Goal: Task Accomplishment & Management: Complete application form

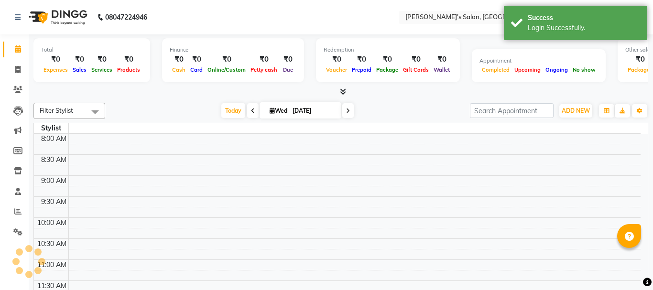
select select "en"
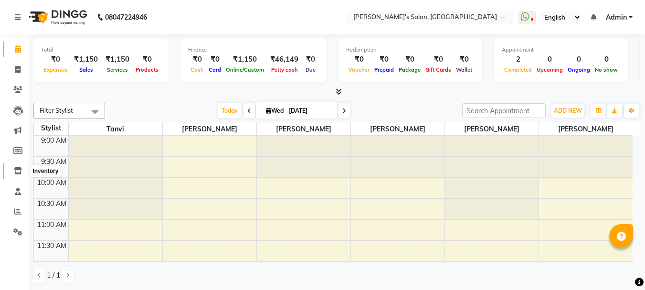
click at [21, 167] on icon at bounding box center [18, 170] width 8 height 7
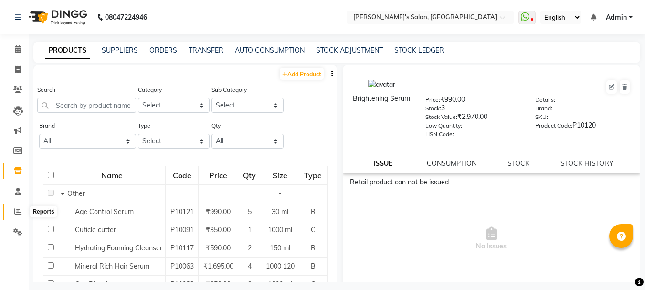
click at [18, 207] on span at bounding box center [18, 211] width 17 height 11
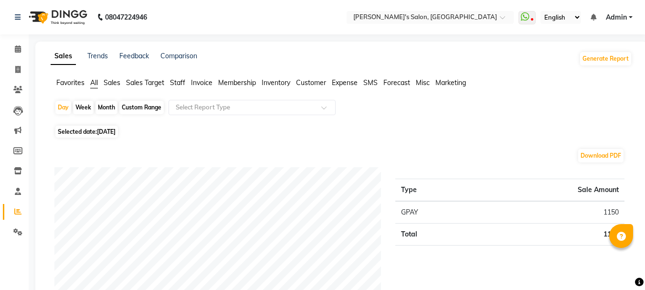
click at [111, 83] on span "Sales" at bounding box center [112, 82] width 17 height 9
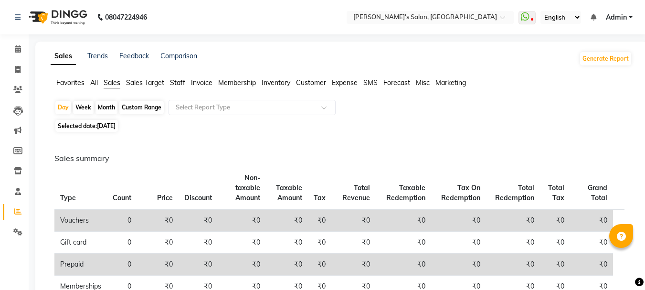
click at [119, 83] on span "Sales" at bounding box center [112, 82] width 17 height 9
click at [108, 108] on div "Month" at bounding box center [107, 107] width 22 height 13
select select "9"
select select "2025"
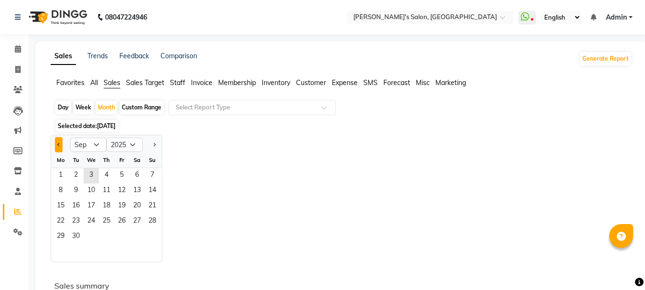
click at [58, 144] on span "Previous month" at bounding box center [58, 144] width 3 height 3
select select "8"
click at [123, 178] on span "1" at bounding box center [121, 175] width 15 height 15
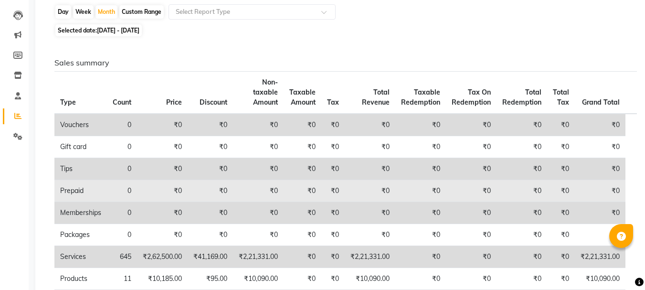
scroll to position [143, 0]
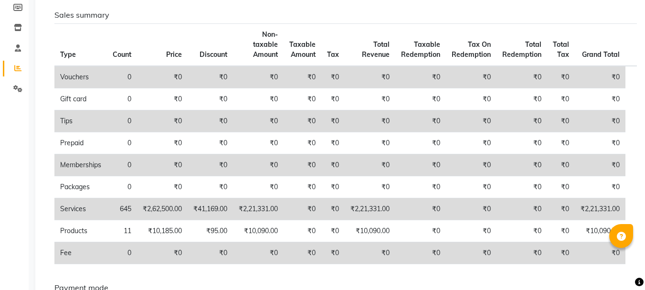
drag, startPoint x: 605, startPoint y: 4, endPoint x: 650, endPoint y: 309, distance: 308.1
click at [645, 147] on html "08047224946 Select Location × [PERSON_NAME]'s Salon, Elphinstone WhatsApp Statu…" at bounding box center [322, 2] width 645 height 290
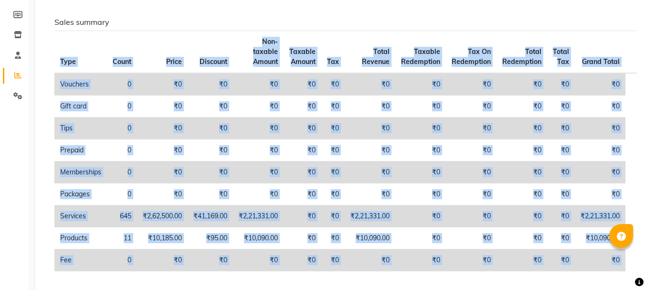
scroll to position [0, 0]
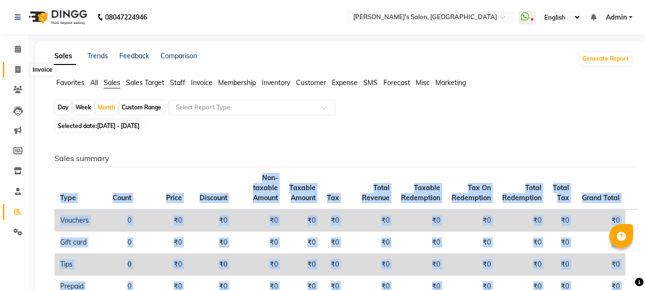
click at [18, 72] on icon at bounding box center [17, 69] width 5 height 7
select select "service"
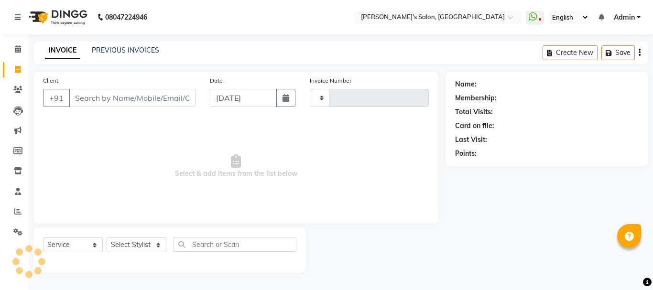
type input "0451"
select select "716"
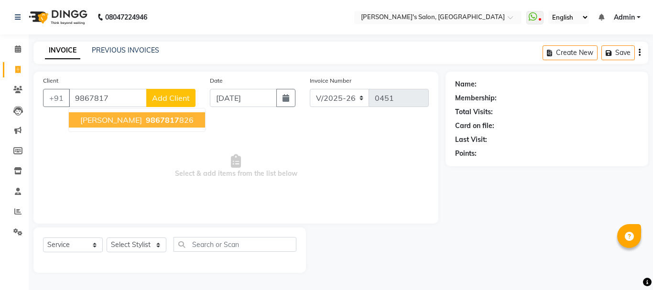
click at [146, 120] on span "9867817" at bounding box center [162, 120] width 33 height 10
type input "9867817826"
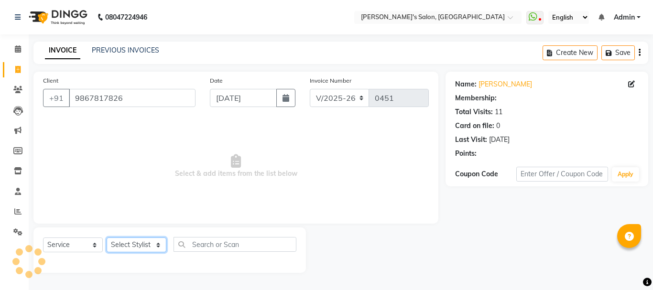
click at [158, 245] on select "Select Stylist [PERSON_NAME] [PERSON_NAME] [PERSON_NAME] [PERSON_NAME] [PERSON_…" at bounding box center [137, 244] width 60 height 15
select select "85925"
click at [107, 237] on select "Select Stylist [PERSON_NAME] [PERSON_NAME] [PERSON_NAME] [PERSON_NAME] [PERSON_…" at bounding box center [137, 244] width 60 height 15
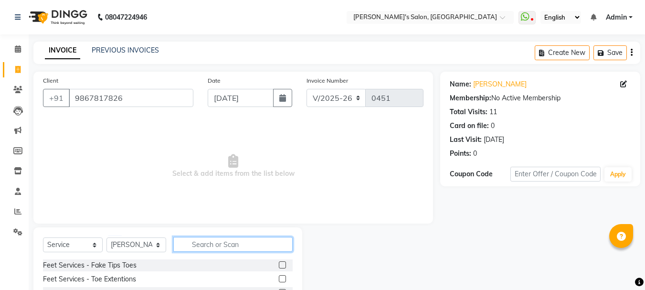
click at [217, 242] on input "text" at bounding box center [232, 244] width 119 height 15
type input "eye"
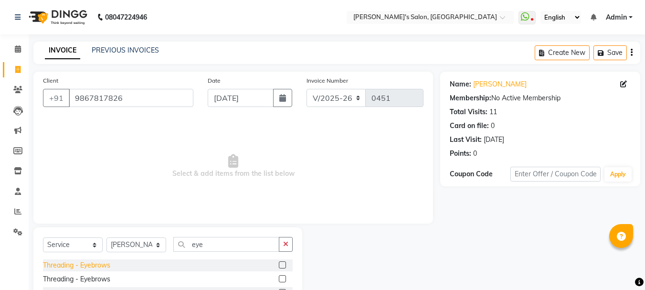
click at [96, 263] on div "Threading - Eyebrows" at bounding box center [76, 265] width 67 height 10
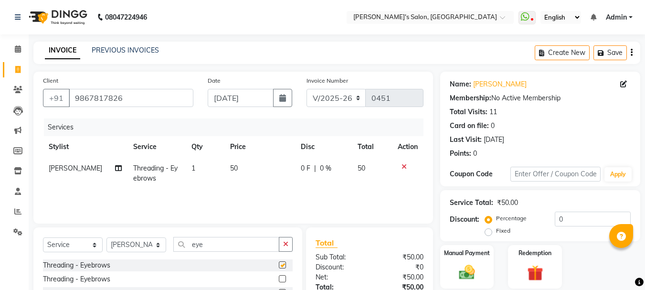
checkbox input "false"
drag, startPoint x: 235, startPoint y: 240, endPoint x: 65, endPoint y: 208, distance: 173.0
click at [79, 204] on div "Client [PHONE_NUMBER] Date [DATE] Invoice Number V/2025 V/[PHONE_NUMBER] Servic…" at bounding box center [233, 210] width 414 height 276
click at [464, 262] on div "Manual Payment" at bounding box center [468, 266] width 56 height 45
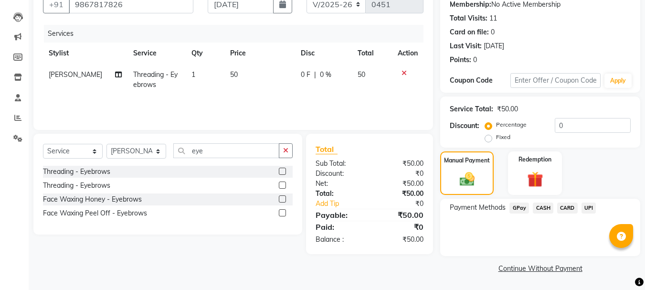
click at [545, 207] on span "CASH" at bounding box center [543, 208] width 21 height 11
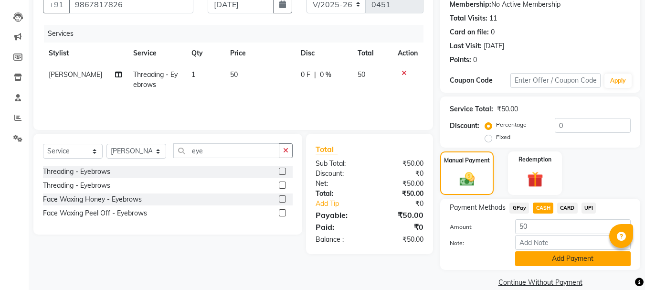
scroll to position [107, 0]
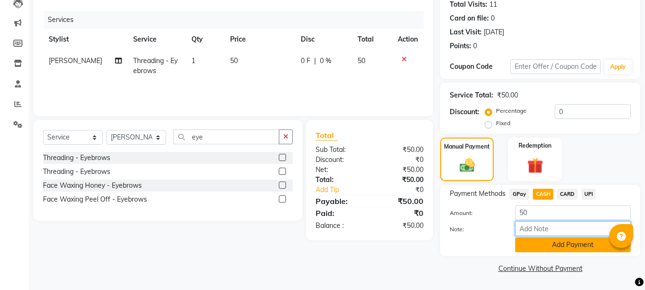
click at [542, 238] on div "Amount: 50 Note: Add Payment" at bounding box center [540, 228] width 181 height 47
click at [539, 241] on button "Add Payment" at bounding box center [573, 244] width 116 height 15
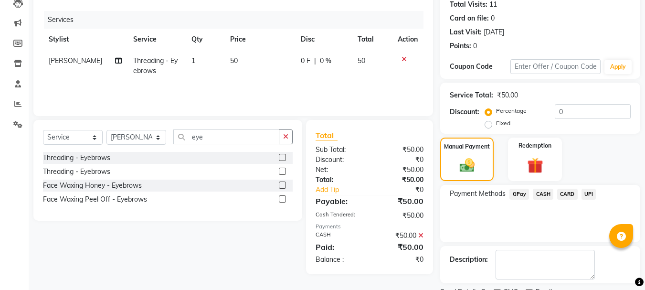
scroll to position [148, 0]
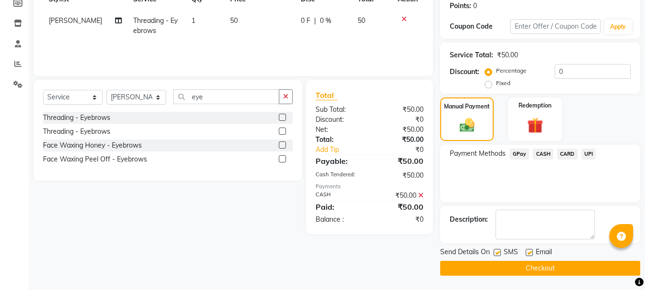
click at [515, 265] on button "Checkout" at bounding box center [540, 268] width 200 height 15
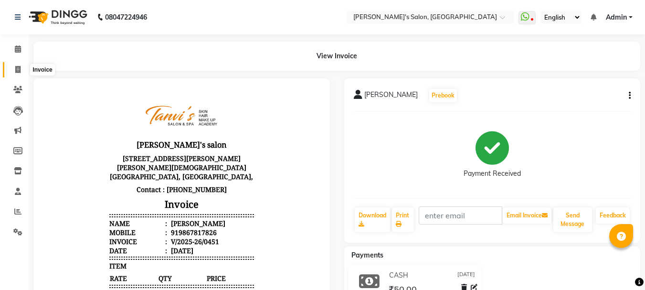
click at [21, 67] on span at bounding box center [18, 69] width 17 height 11
select select "service"
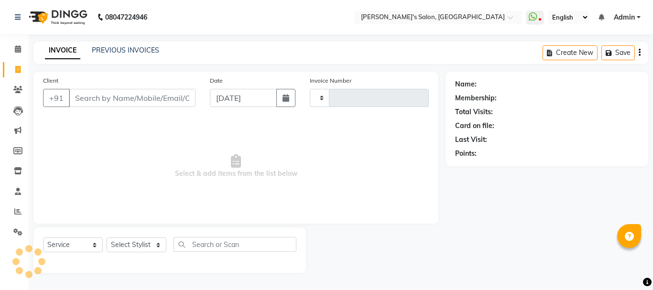
type input "0452"
select select "716"
click at [101, 101] on input "Client" at bounding box center [132, 98] width 127 height 18
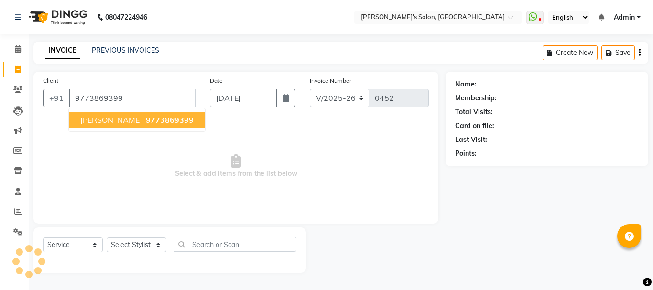
type input "9773869399"
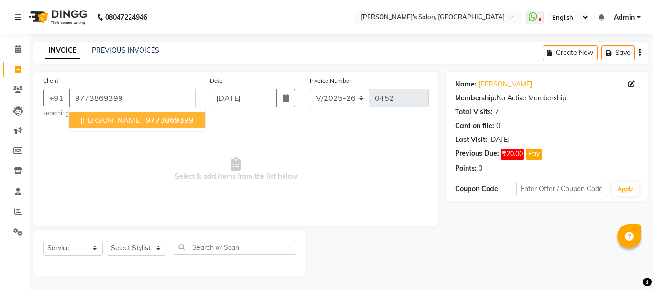
click at [169, 121] on span "97738693" at bounding box center [165, 120] width 38 height 10
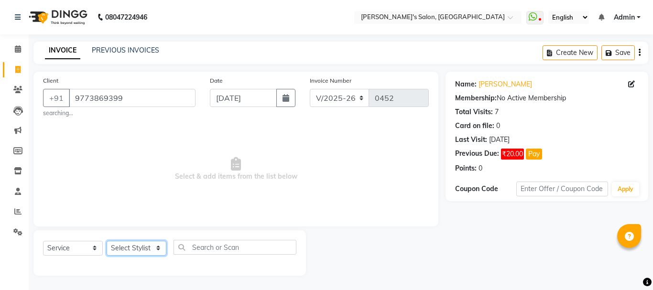
click at [129, 249] on select "Select Stylist [PERSON_NAME] [PERSON_NAME] [PERSON_NAME] [PERSON_NAME] [PERSON_…" at bounding box center [137, 248] width 60 height 15
select select "85925"
click at [107, 241] on select "Select Stylist [PERSON_NAME] [PERSON_NAME] [PERSON_NAME] [PERSON_NAME] [PERSON_…" at bounding box center [137, 248] width 60 height 15
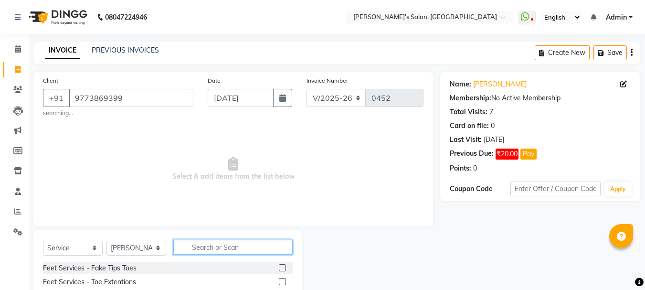
click at [207, 243] on input "text" at bounding box center [232, 247] width 119 height 15
type input "ey"
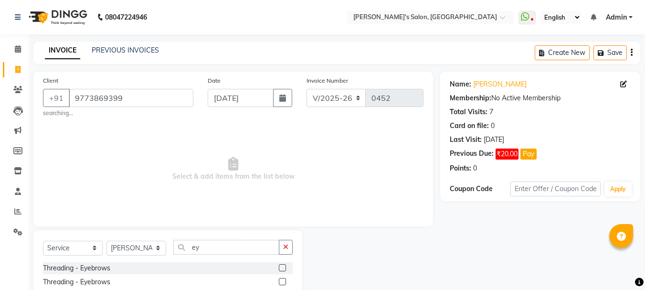
click at [270, 268] on div "Threading - Eyebrows" at bounding box center [168, 268] width 250 height 12
click at [279, 266] on label at bounding box center [282, 267] width 7 height 7
click at [279, 266] on input "checkbox" at bounding box center [282, 268] width 6 height 6
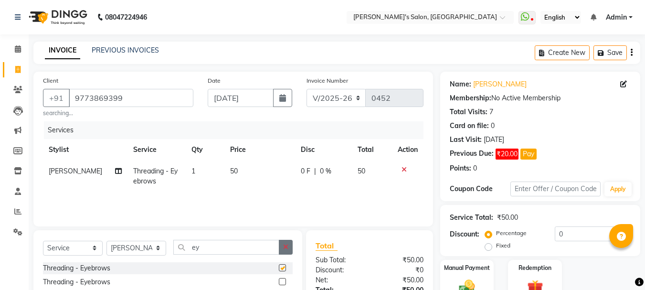
checkbox input "false"
click at [287, 244] on icon "button" at bounding box center [285, 247] width 5 height 7
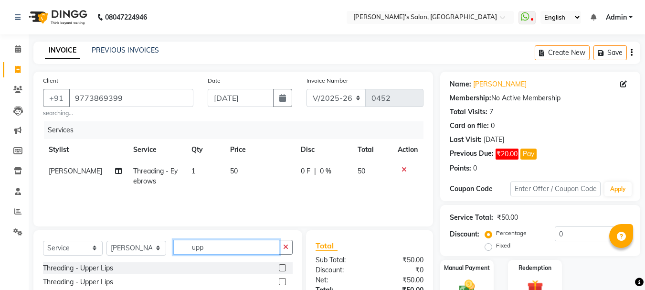
type input "upp"
click at [279, 266] on div "Threading - Upper Lips" at bounding box center [168, 268] width 250 height 12
click at [283, 266] on label at bounding box center [282, 267] width 7 height 7
click at [283, 266] on input "checkbox" at bounding box center [282, 268] width 6 height 6
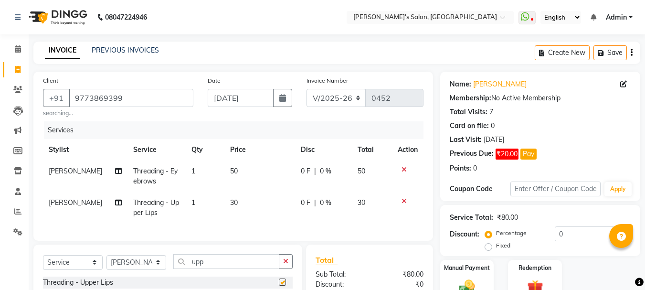
checkbox input "false"
click at [284, 265] on icon "button" at bounding box center [285, 261] width 5 height 7
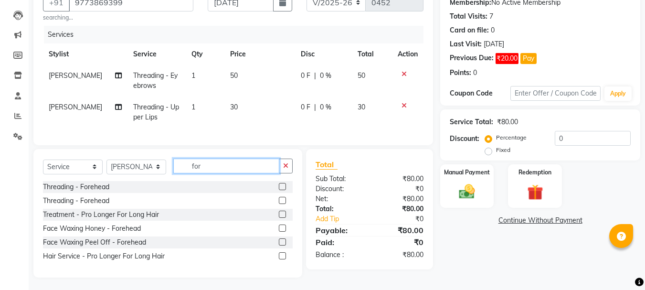
type input "for"
click at [279, 193] on div "Threading - Forehead" at bounding box center [168, 187] width 250 height 12
click at [280, 190] on label at bounding box center [282, 186] width 7 height 7
click at [280, 190] on input "checkbox" at bounding box center [282, 187] width 6 height 6
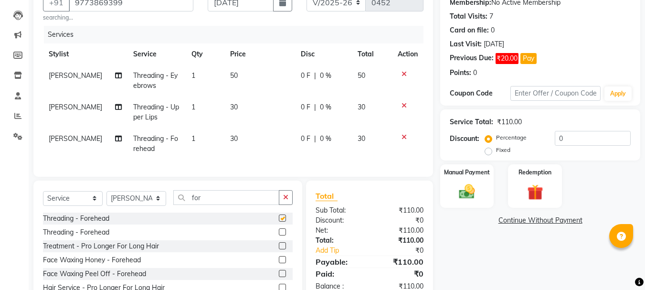
checkbox input "false"
click at [477, 176] on label "Manual Payment" at bounding box center [467, 171] width 48 height 9
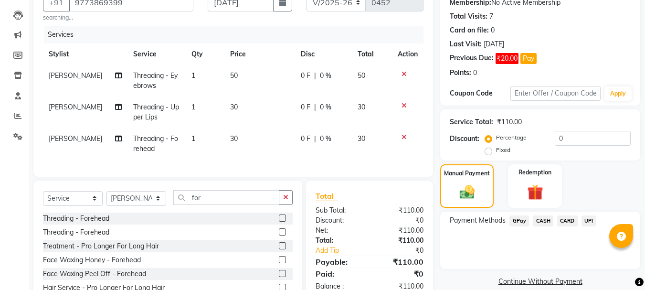
scroll to position [136, 0]
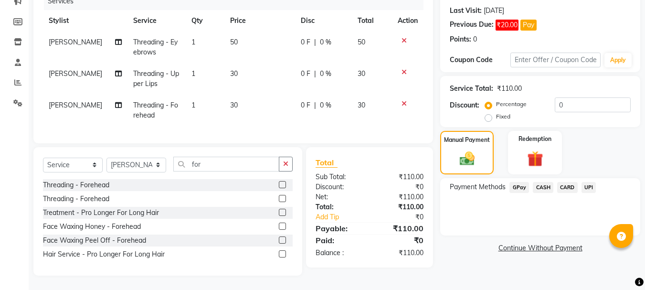
click at [547, 182] on span "CASH" at bounding box center [543, 187] width 21 height 11
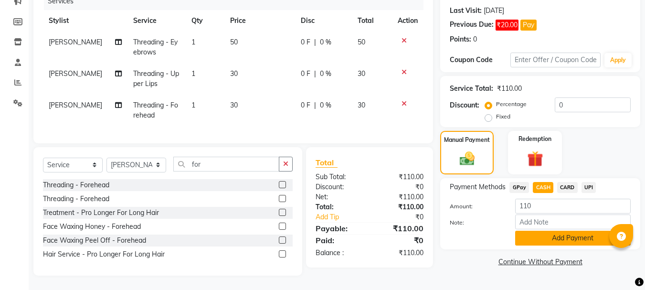
click at [563, 231] on button "Add Payment" at bounding box center [573, 238] width 116 height 15
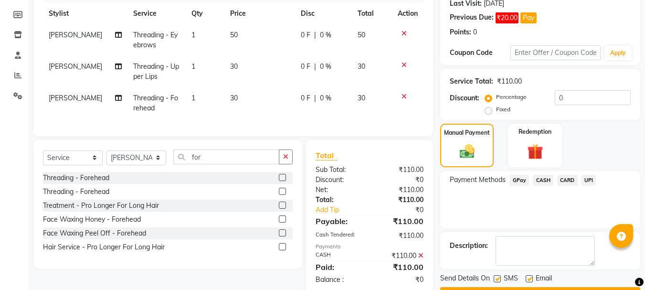
scroll to position [162, 0]
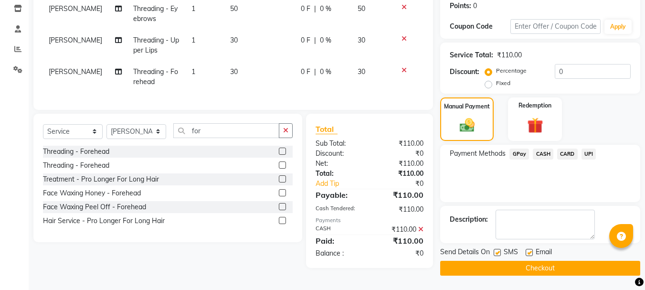
click at [519, 268] on button "Checkout" at bounding box center [540, 268] width 200 height 15
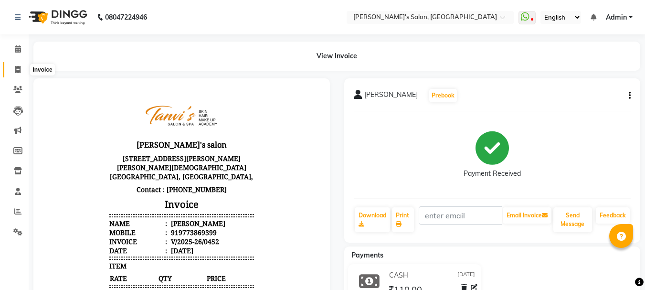
click at [19, 69] on icon at bounding box center [17, 69] width 5 height 7
select select "service"
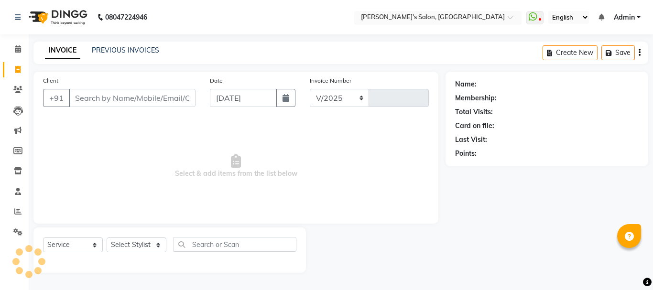
select select "716"
type input "0453"
click at [154, 95] on input "Client" at bounding box center [132, 98] width 127 height 18
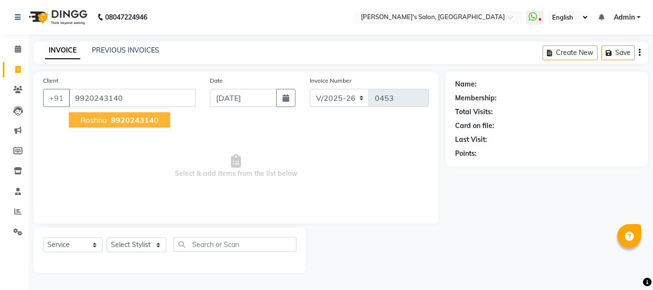
type input "9920243140"
click at [122, 117] on span "992024314" at bounding box center [132, 120] width 43 height 10
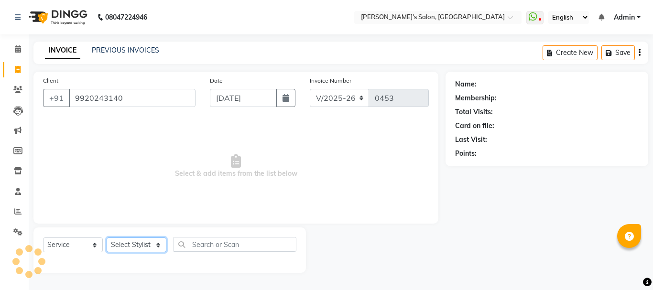
click at [146, 240] on select "Select Stylist [PERSON_NAME] [PERSON_NAME] [PERSON_NAME] [PERSON_NAME] [PERSON_…" at bounding box center [137, 244] width 60 height 15
select select "85925"
click at [107, 237] on select "Select Stylist [PERSON_NAME] [PERSON_NAME] [PERSON_NAME] [PERSON_NAME] [PERSON_…" at bounding box center [137, 244] width 60 height 15
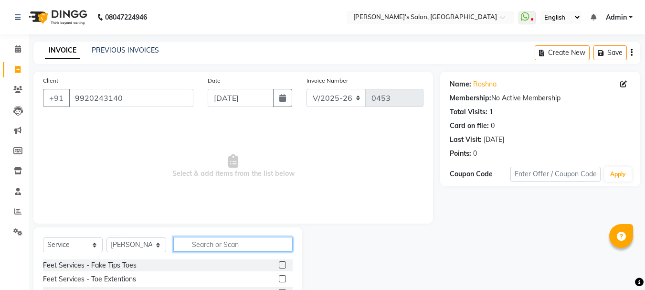
click at [196, 240] on input "text" at bounding box center [232, 244] width 119 height 15
type input "eye"
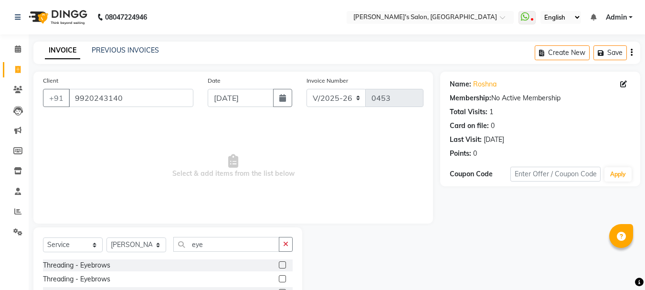
click at [280, 262] on label at bounding box center [282, 264] width 7 height 7
click at [280, 262] on input "checkbox" at bounding box center [282, 265] width 6 height 6
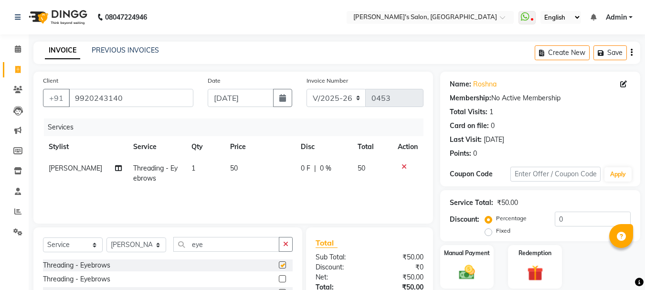
checkbox input "false"
click at [282, 242] on button "button" at bounding box center [286, 244] width 14 height 15
type input "upp"
click at [279, 265] on label at bounding box center [282, 264] width 7 height 7
click at [279, 265] on input "checkbox" at bounding box center [282, 265] width 6 height 6
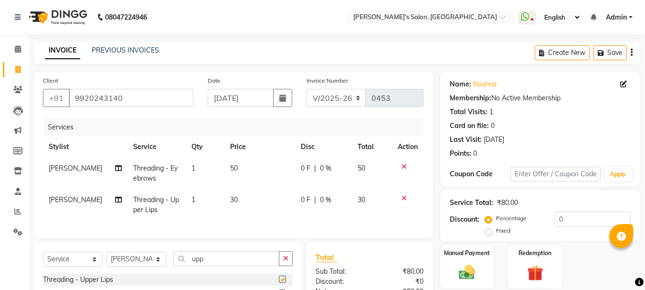
checkbox input "false"
click at [290, 262] on button "button" at bounding box center [286, 258] width 14 height 15
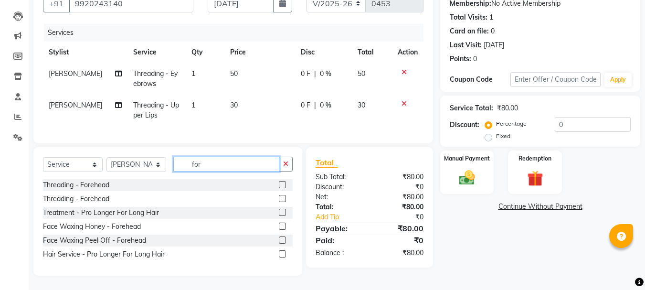
type input "for"
click at [279, 188] on label at bounding box center [282, 184] width 7 height 7
click at [279, 188] on input "checkbox" at bounding box center [282, 185] width 6 height 6
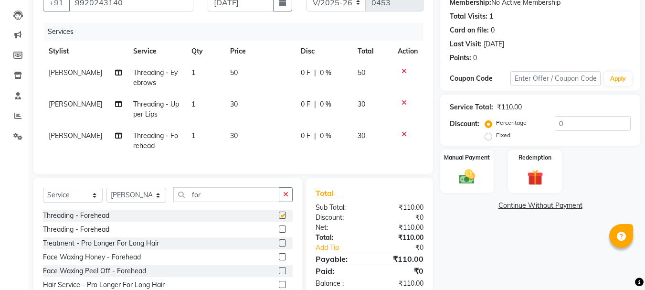
checkbox input "false"
click at [460, 173] on img at bounding box center [467, 176] width 27 height 19
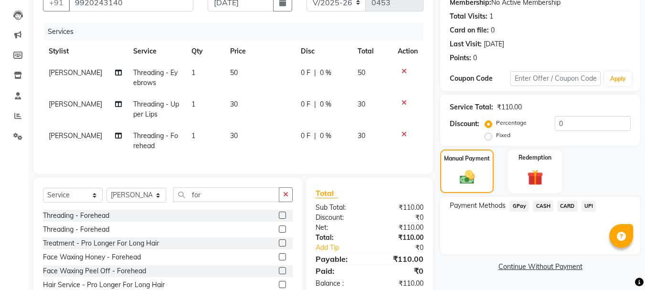
click at [546, 206] on span "CASH" at bounding box center [543, 206] width 21 height 11
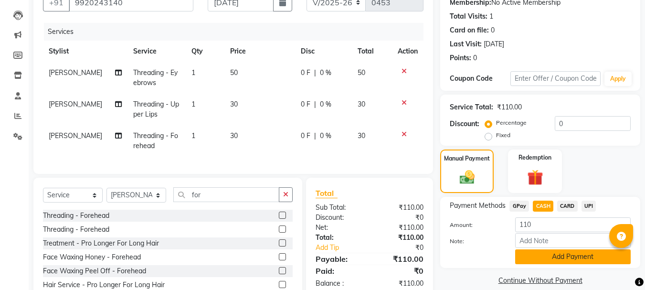
click at [556, 254] on button "Add Payment" at bounding box center [573, 256] width 116 height 15
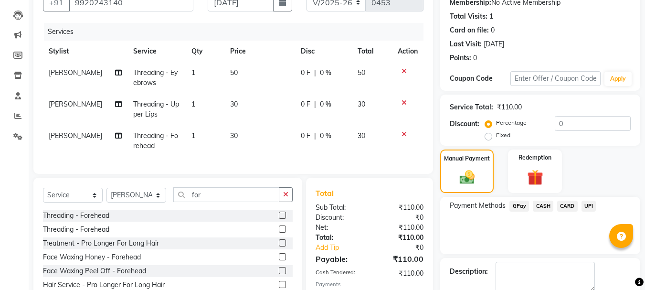
scroll to position [133, 0]
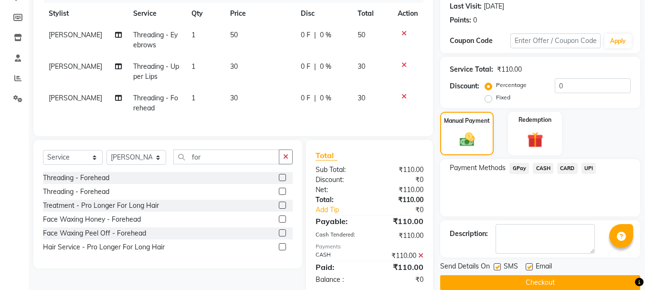
click at [513, 280] on button "Checkout" at bounding box center [540, 282] width 200 height 15
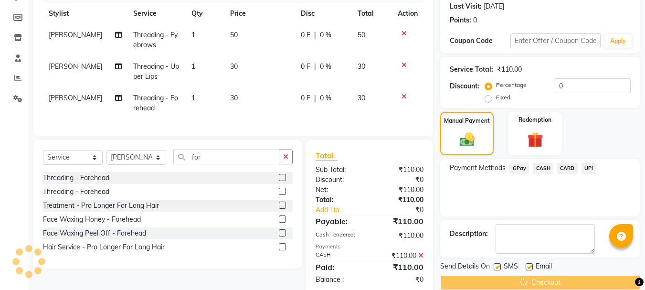
scroll to position [159, 0]
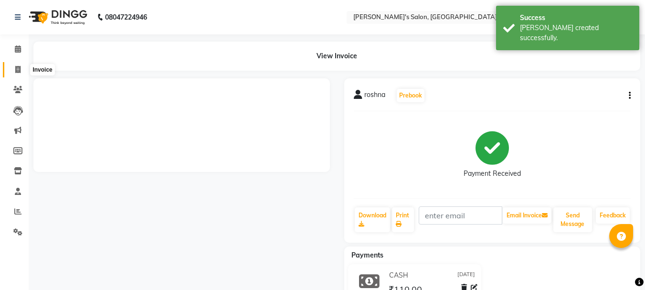
click at [17, 66] on icon at bounding box center [17, 69] width 5 height 7
select select "service"
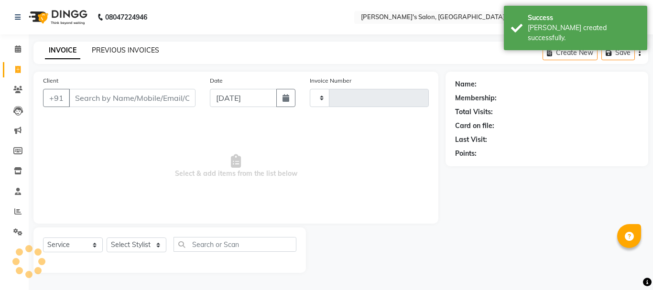
click at [115, 49] on link "PREVIOUS INVOICES" at bounding box center [125, 50] width 67 height 9
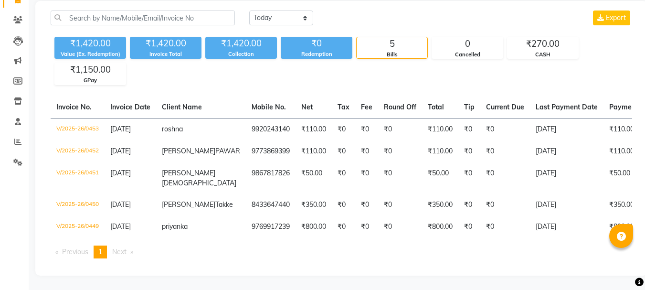
scroll to position [0, 0]
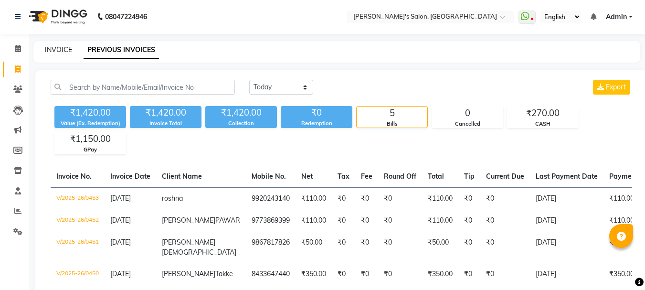
click at [66, 49] on link "INVOICE" at bounding box center [58, 49] width 27 height 9
select select "service"
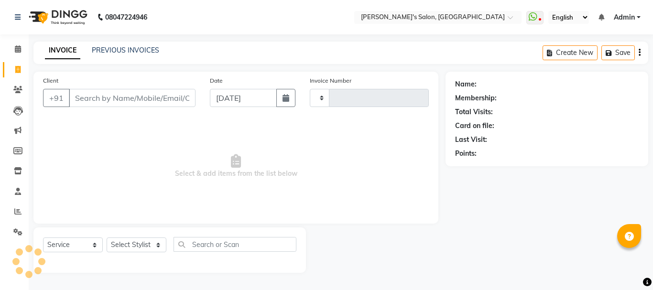
type input "0454"
select select "716"
